Goal: Task Accomplishment & Management: Manage account settings

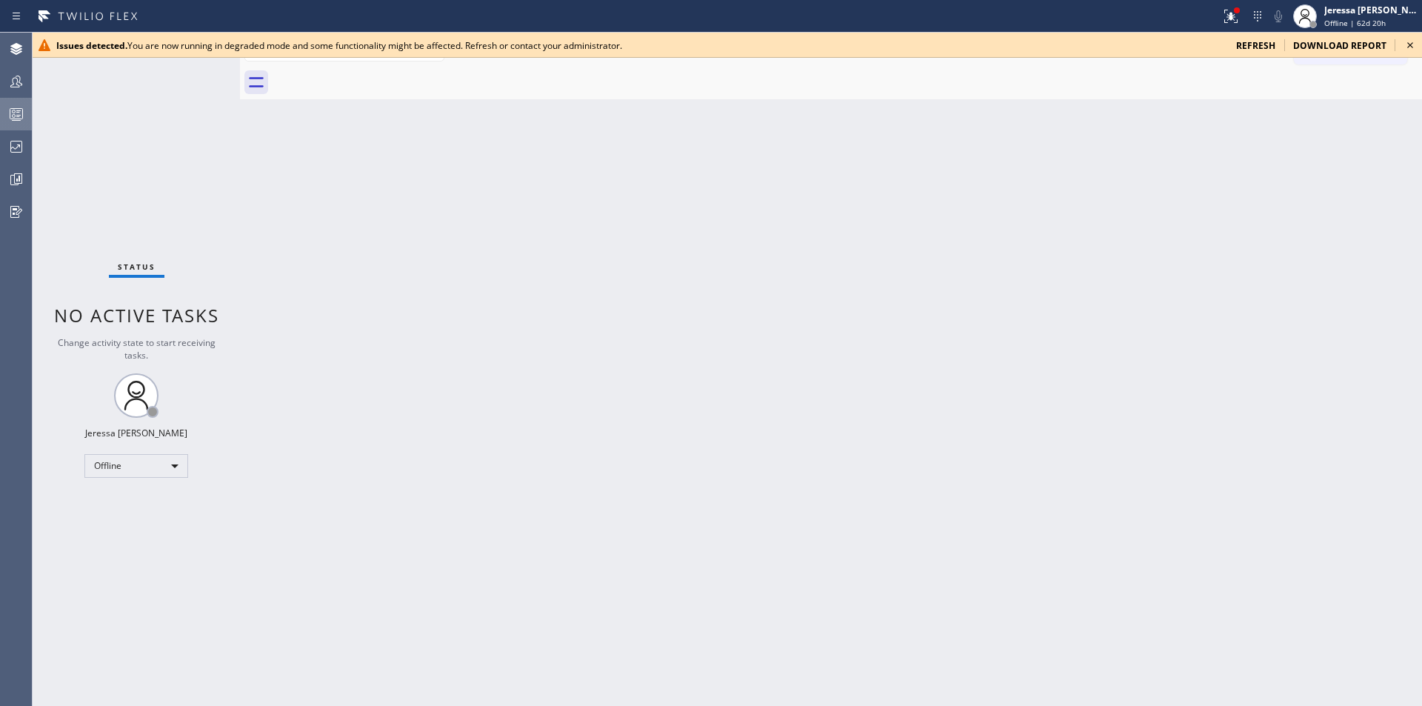
click at [20, 112] on icon at bounding box center [16, 114] width 18 height 18
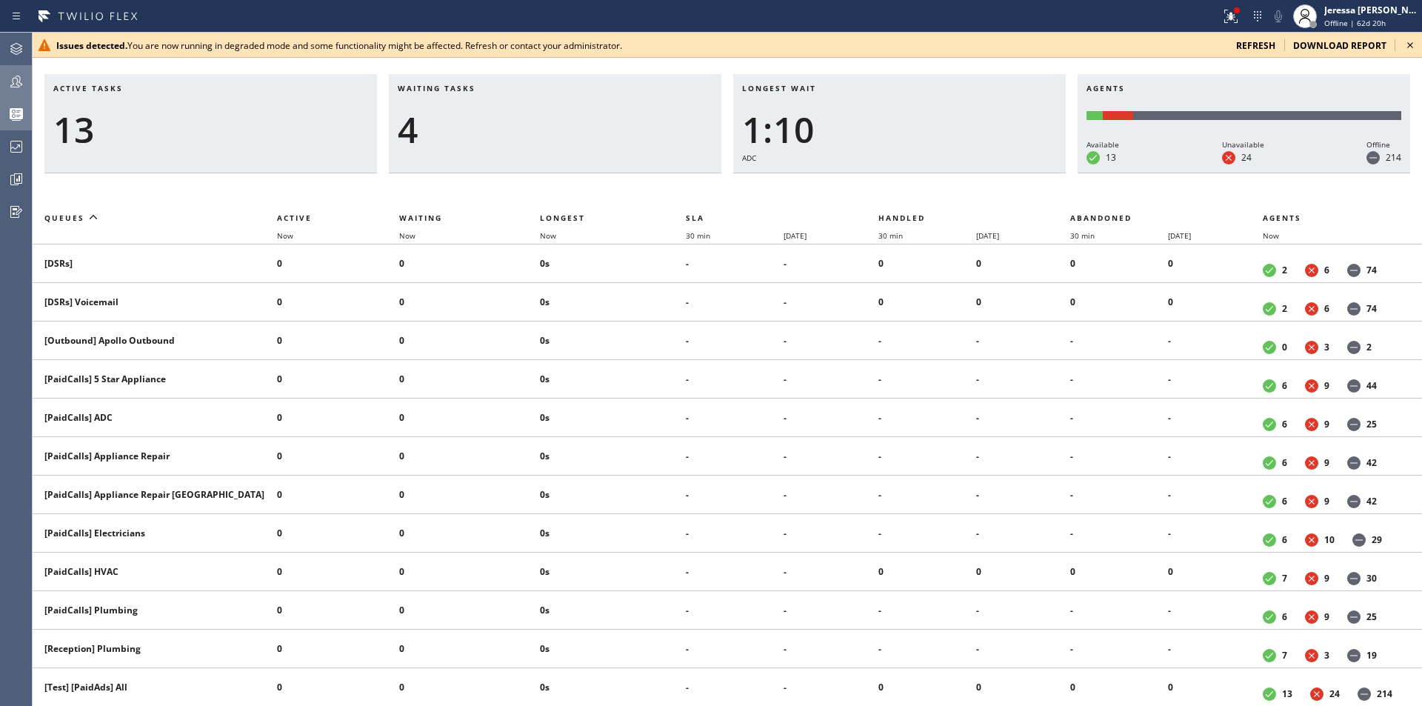
click at [11, 86] on icon at bounding box center [16, 82] width 12 height 12
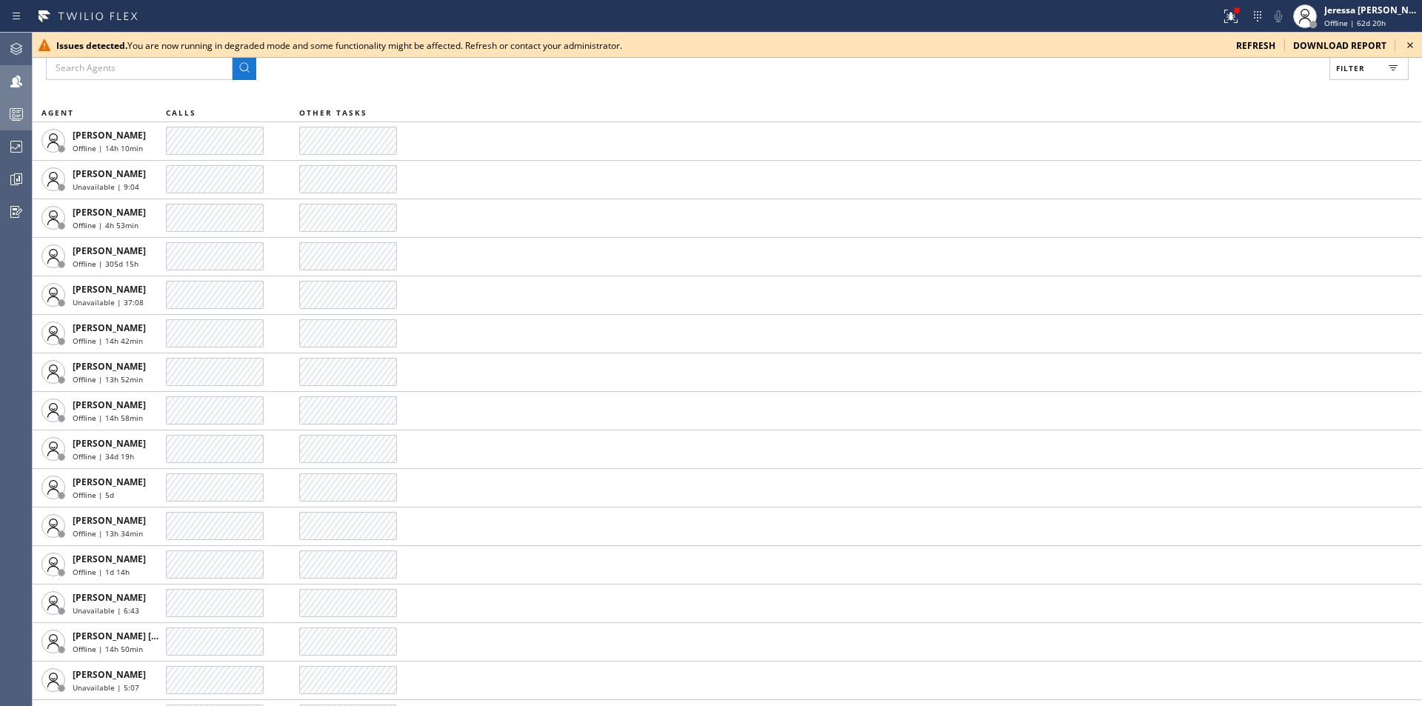
click at [1361, 69] on span "Filter" at bounding box center [1350, 68] width 29 height 10
click at [1410, 44] on icon at bounding box center [1410, 45] width 18 height 18
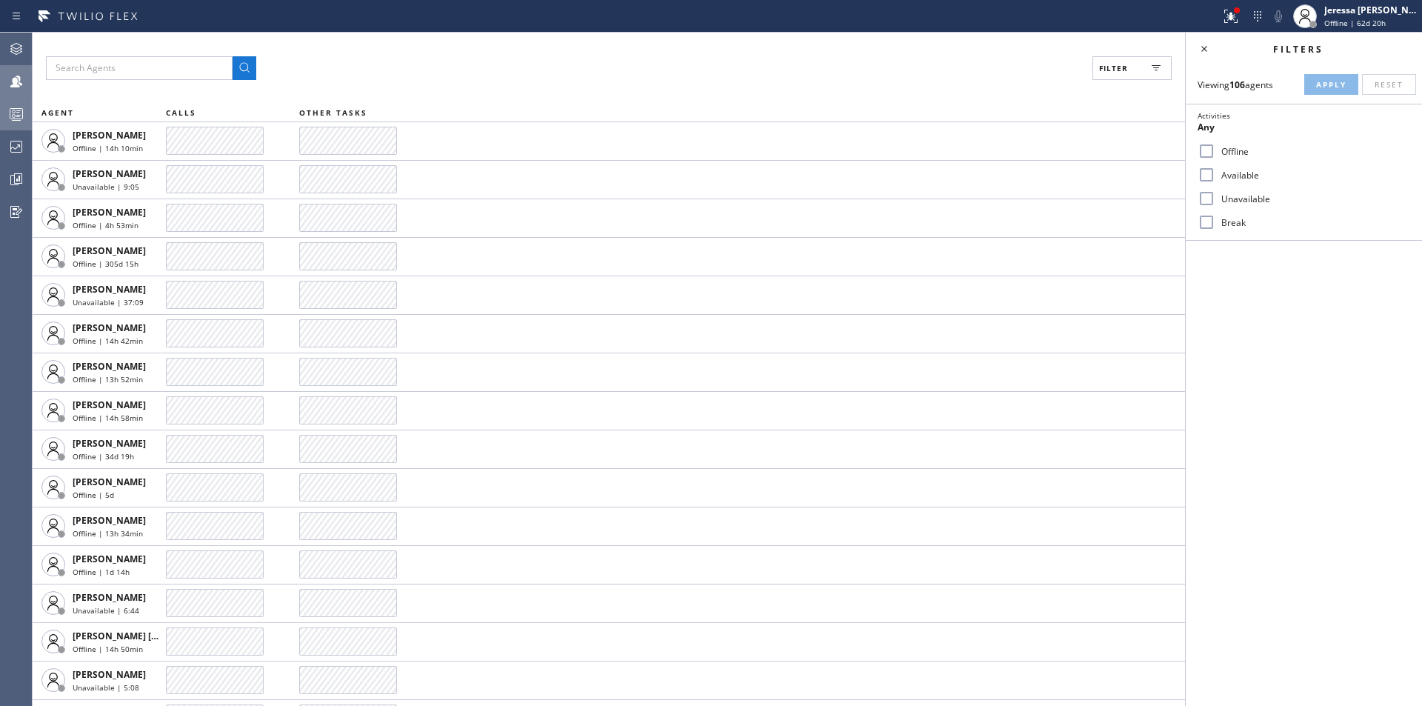
click at [1275, 173] on label "Available" at bounding box center [1312, 175] width 195 height 13
click at [1215, 173] on input "Available" at bounding box center [1207, 175] width 18 height 18
click at [1328, 87] on span "Apply" at bounding box center [1331, 84] width 30 height 10
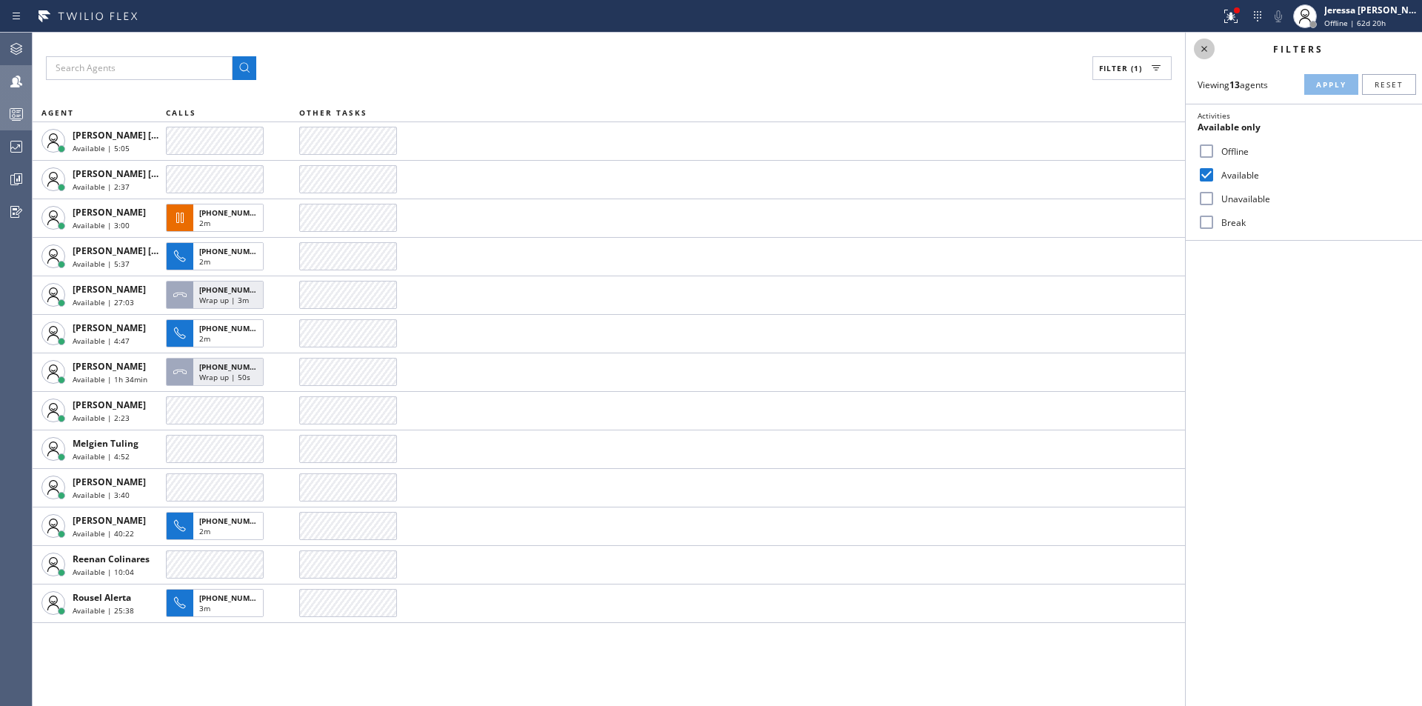
click at [1205, 46] on icon at bounding box center [1204, 49] width 18 height 18
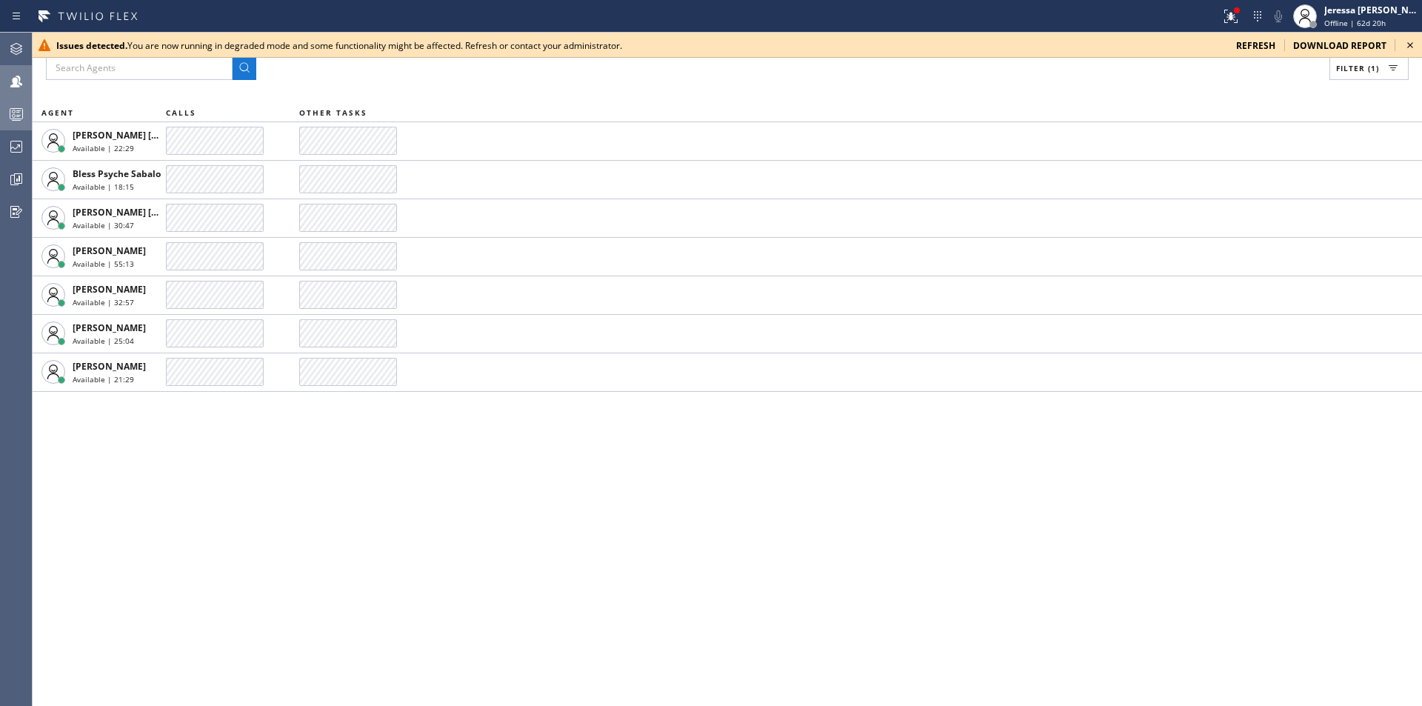
click at [1353, 64] on span "Filter (1)" at bounding box center [1357, 68] width 43 height 10
click at [1241, 178] on label "Available" at bounding box center [1312, 175] width 195 height 13
click at [1215, 178] on input "Available" at bounding box center [1207, 175] width 18 height 18
checkbox input "false"
click at [1253, 197] on label "Unavailable" at bounding box center [1312, 199] width 195 height 13
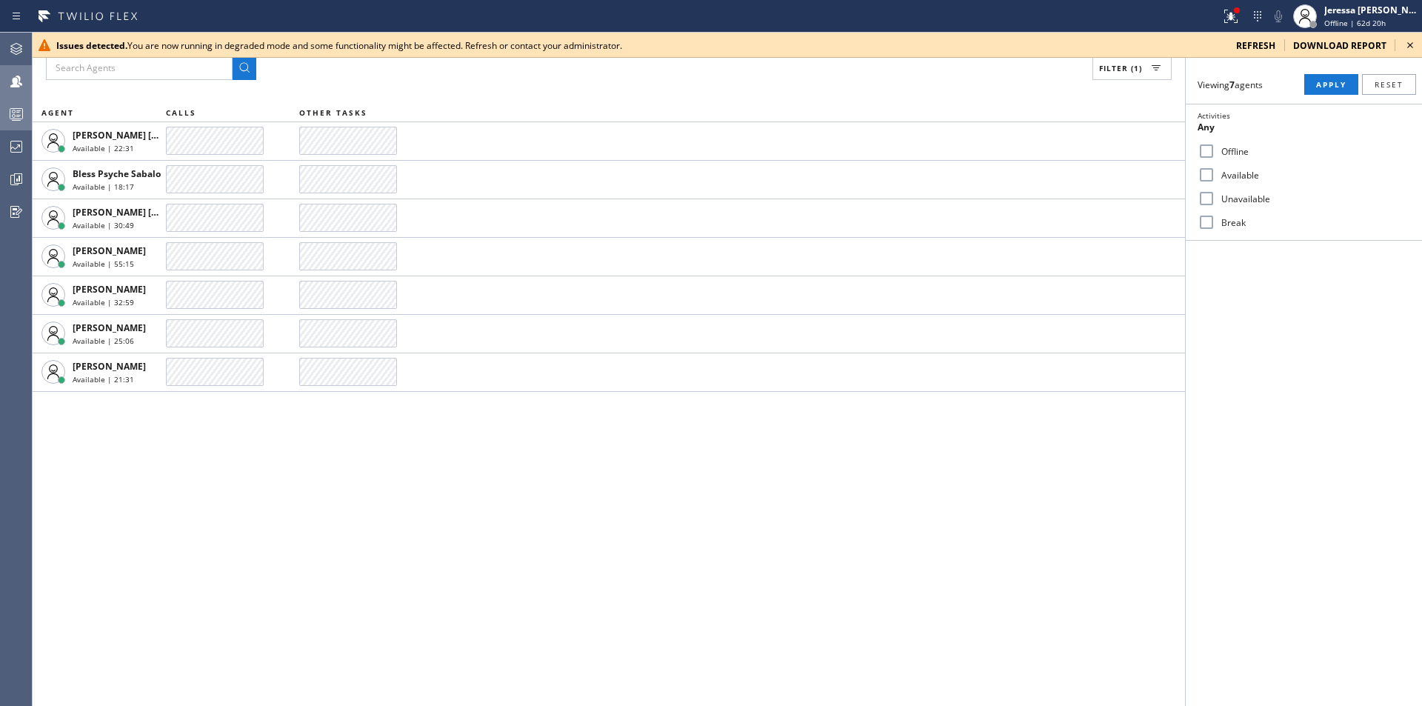
click at [1215, 197] on input "Unavailable" at bounding box center [1207, 199] width 18 height 18
click at [1322, 84] on span "Apply" at bounding box center [1331, 84] width 30 height 10
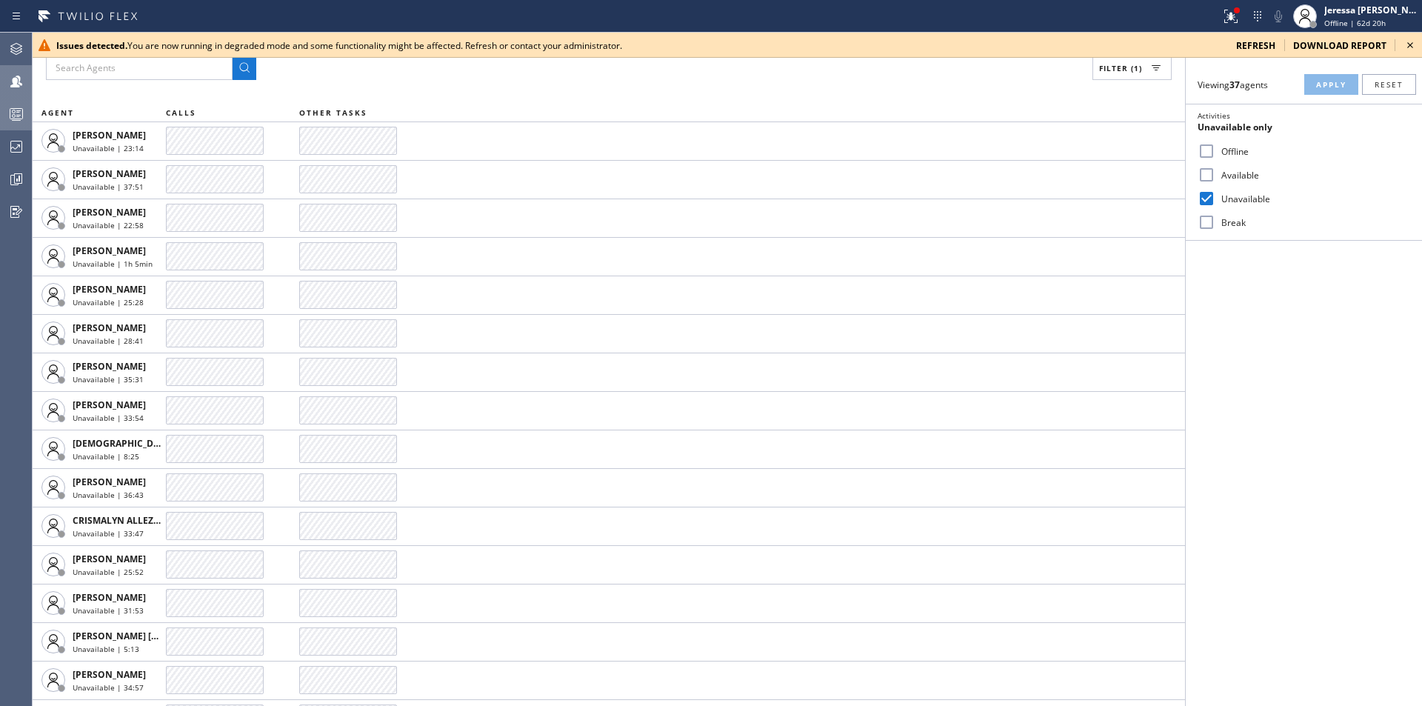
click at [1226, 196] on label "Unavailable" at bounding box center [1312, 199] width 195 height 13
click at [1215, 196] on input "Unavailable" at bounding box center [1207, 199] width 18 height 18
checkbox input "false"
click at [1226, 174] on label "Available" at bounding box center [1312, 175] width 195 height 13
click at [1215, 174] on input "Available" at bounding box center [1207, 175] width 18 height 18
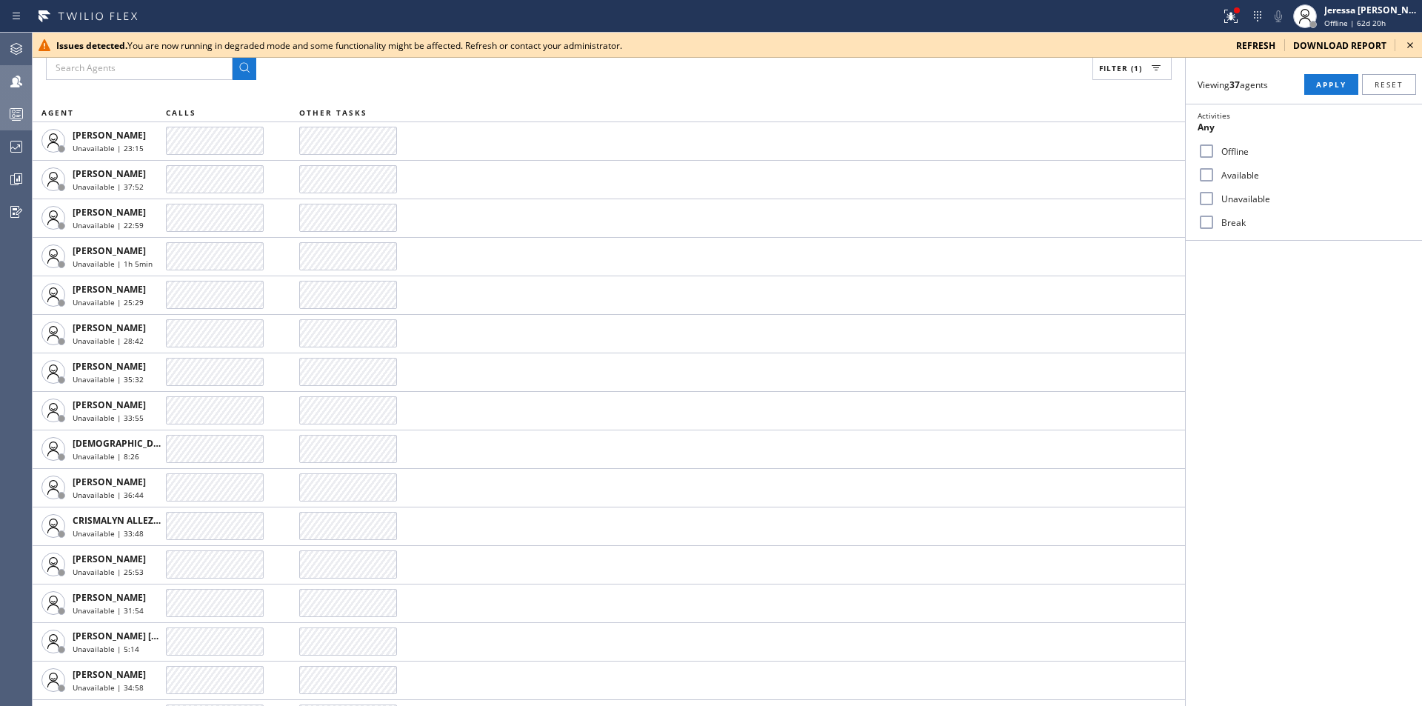
checkbox input "true"
click at [1332, 81] on span "Apply" at bounding box center [1331, 84] width 30 height 10
